Goal: Find specific page/section: Find specific page/section

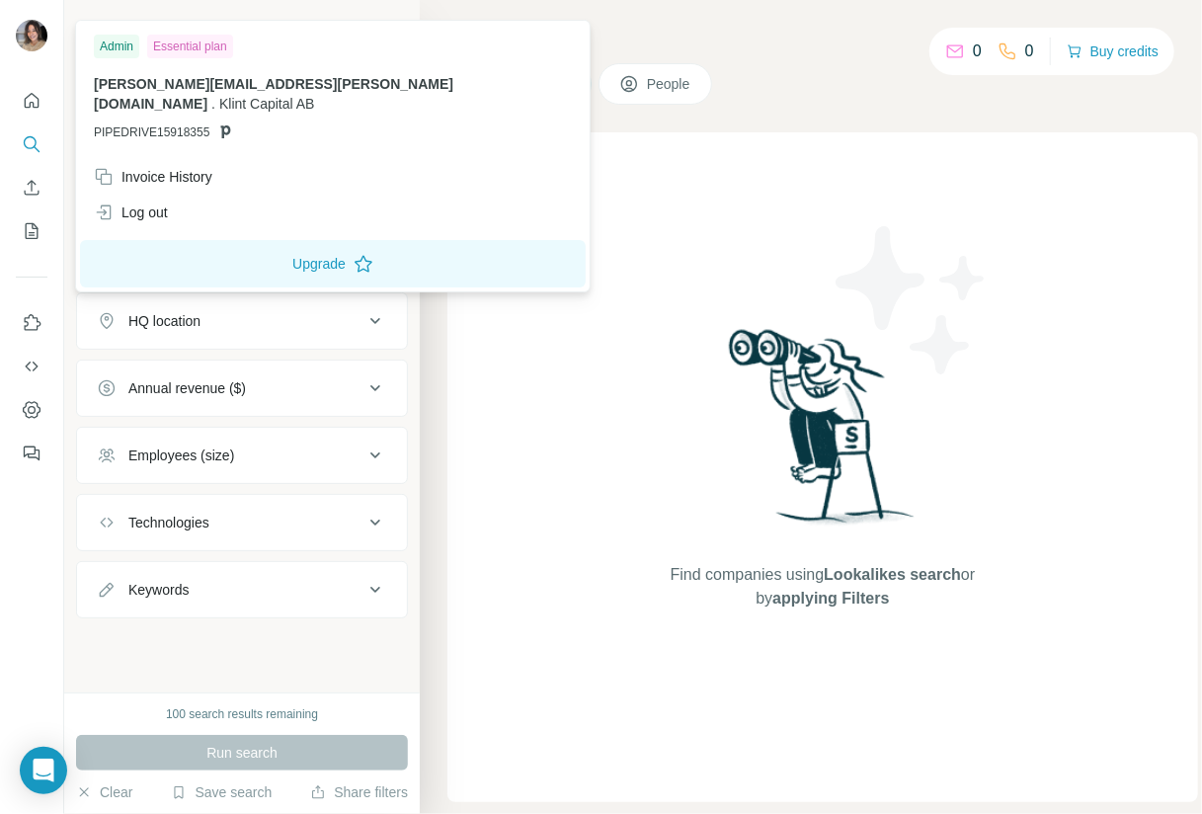
click at [34, 37] on img at bounding box center [32, 36] width 32 height 32
